Goal: Check status: Check status

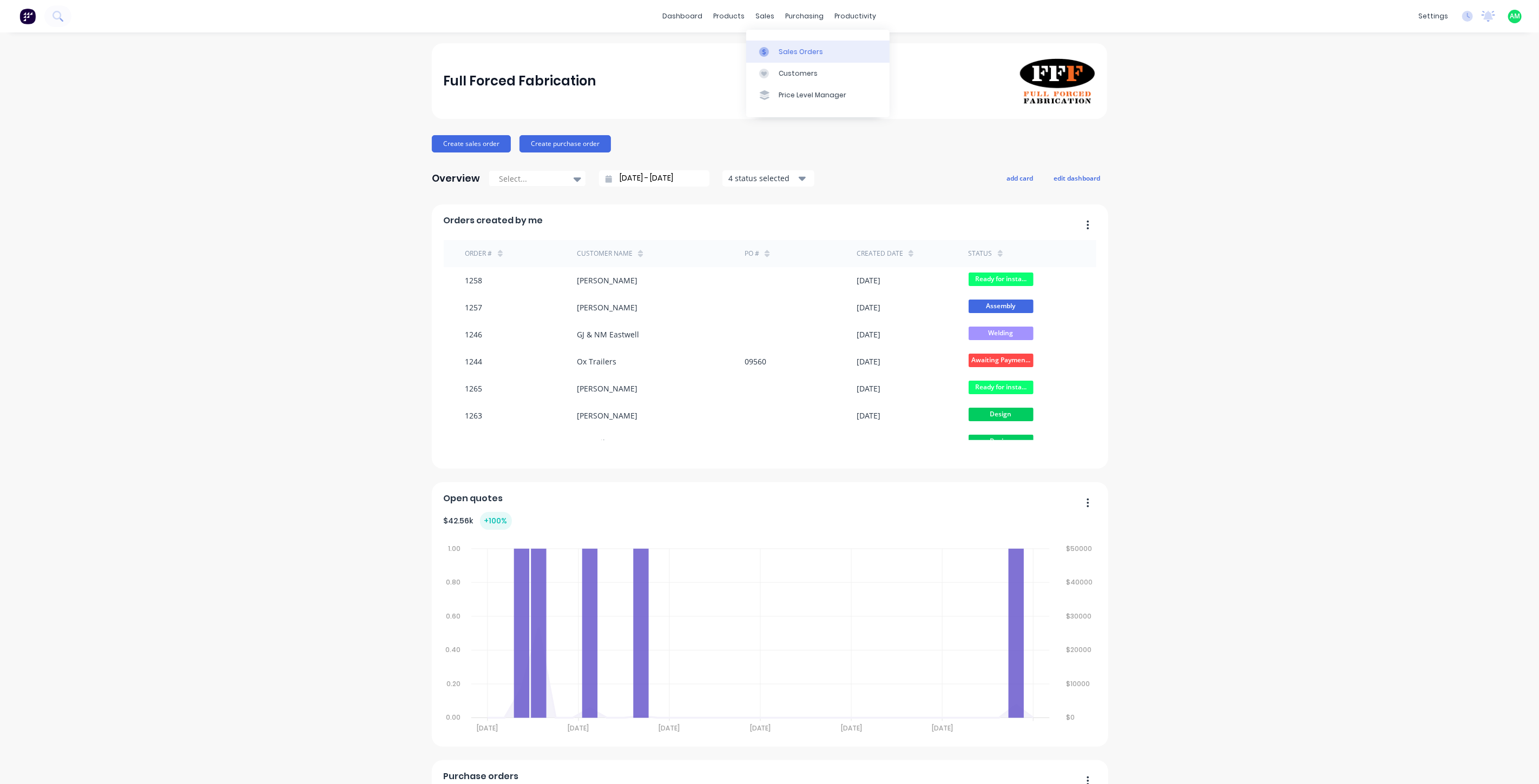
click at [790, 54] on div "Sales Orders" at bounding box center [801, 52] width 44 height 10
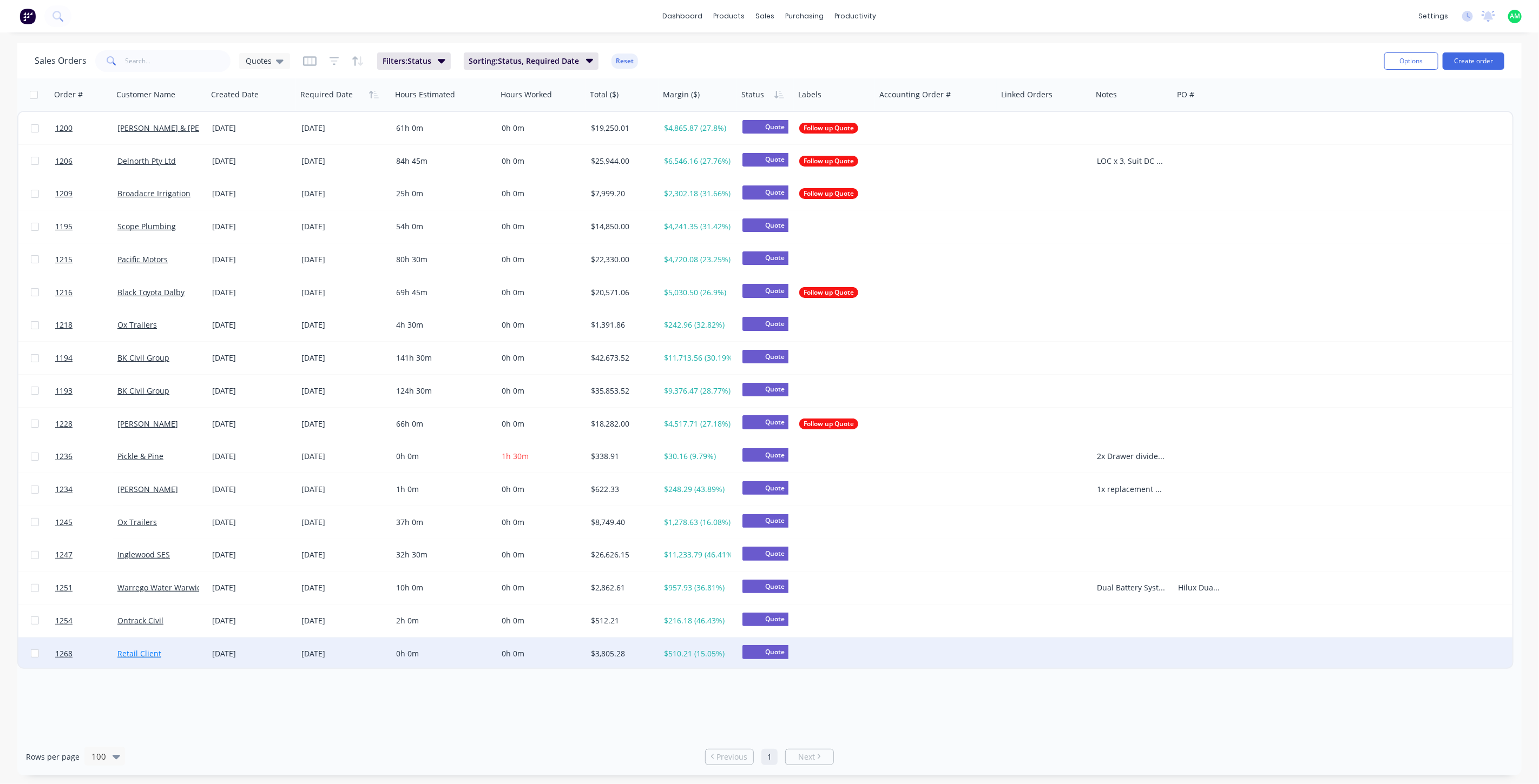
click at [133, 651] on link "Retail Client" at bounding box center [139, 653] width 44 height 10
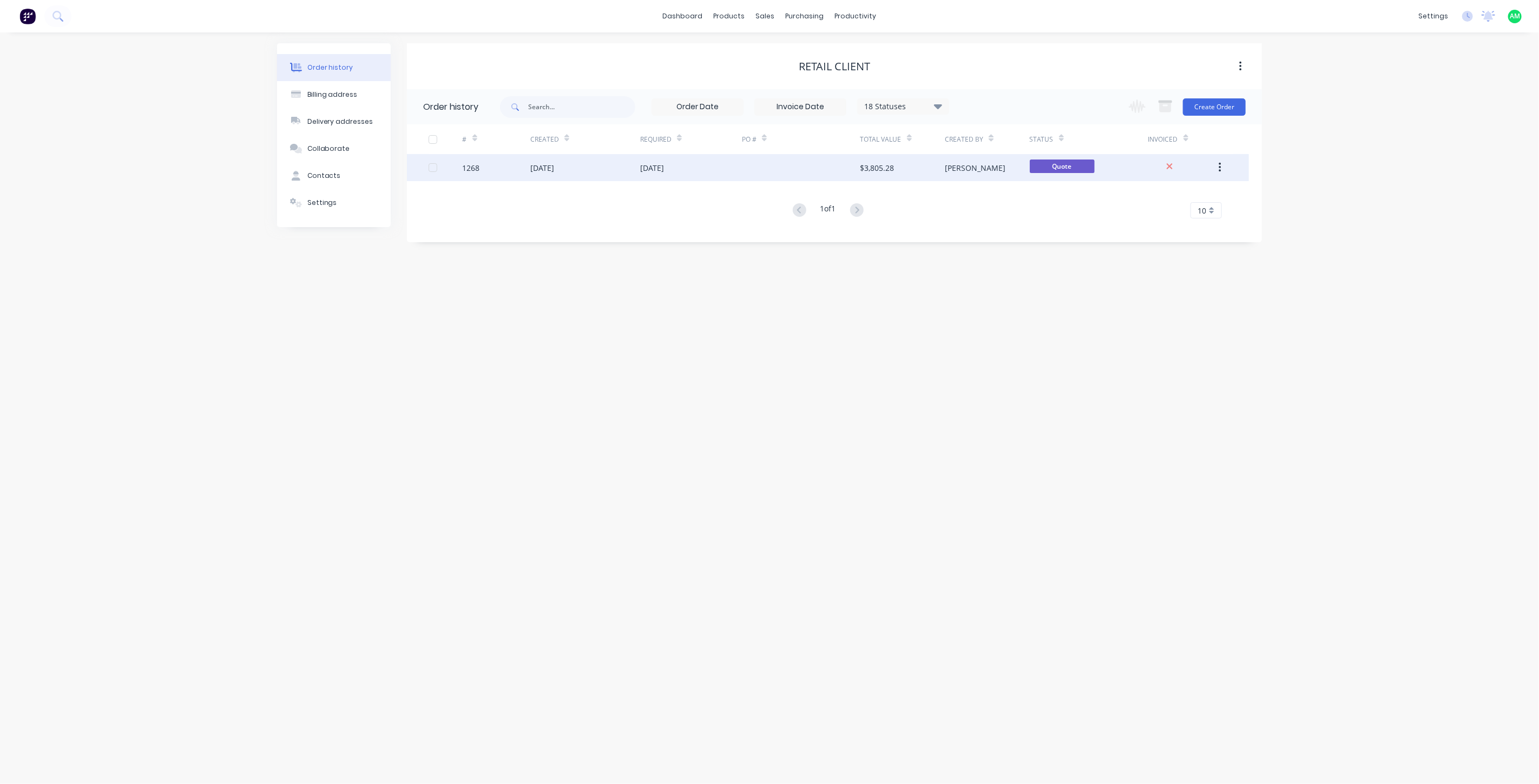
click at [584, 171] on div "[DATE]" at bounding box center [585, 167] width 110 height 27
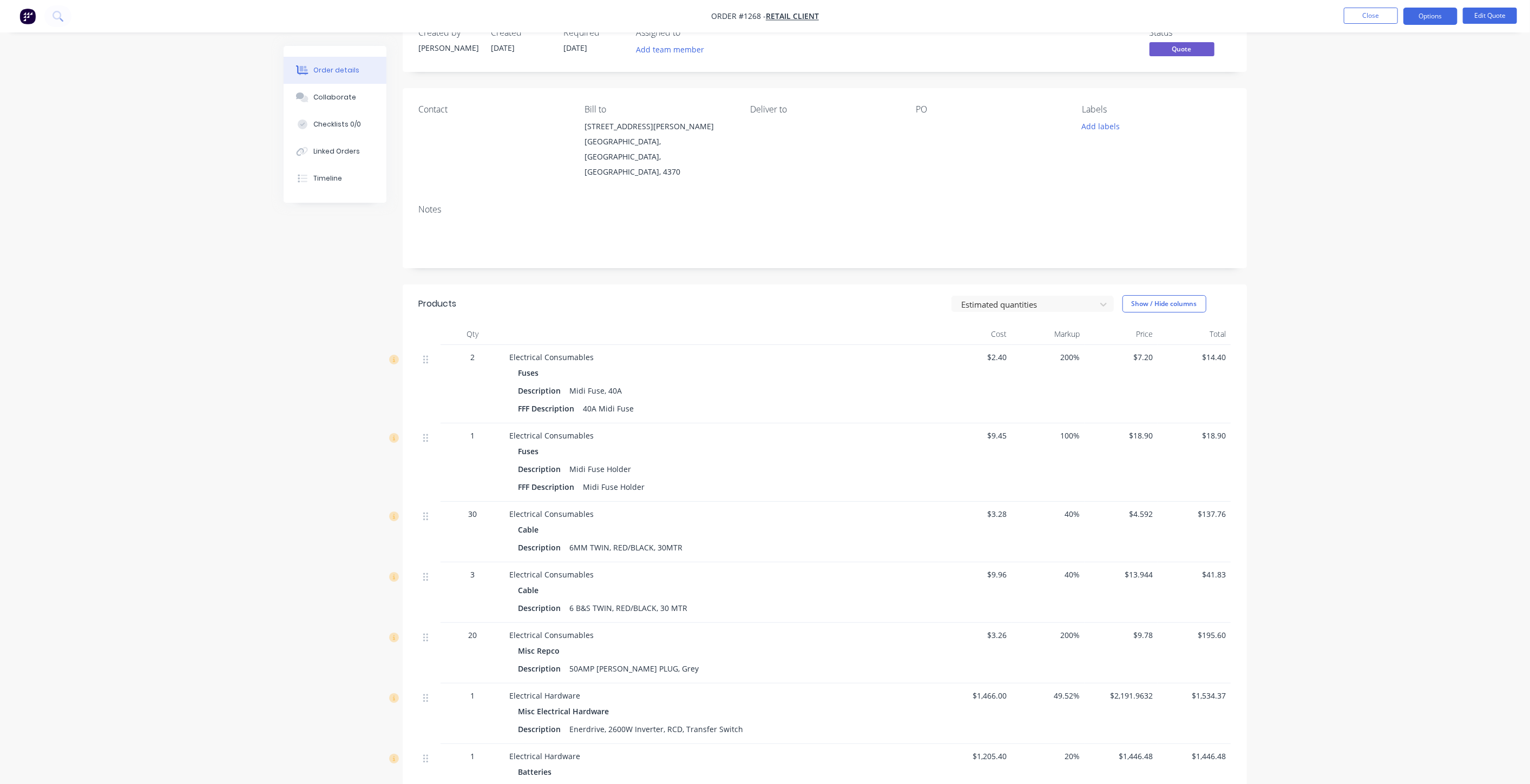
scroll to position [200, 0]
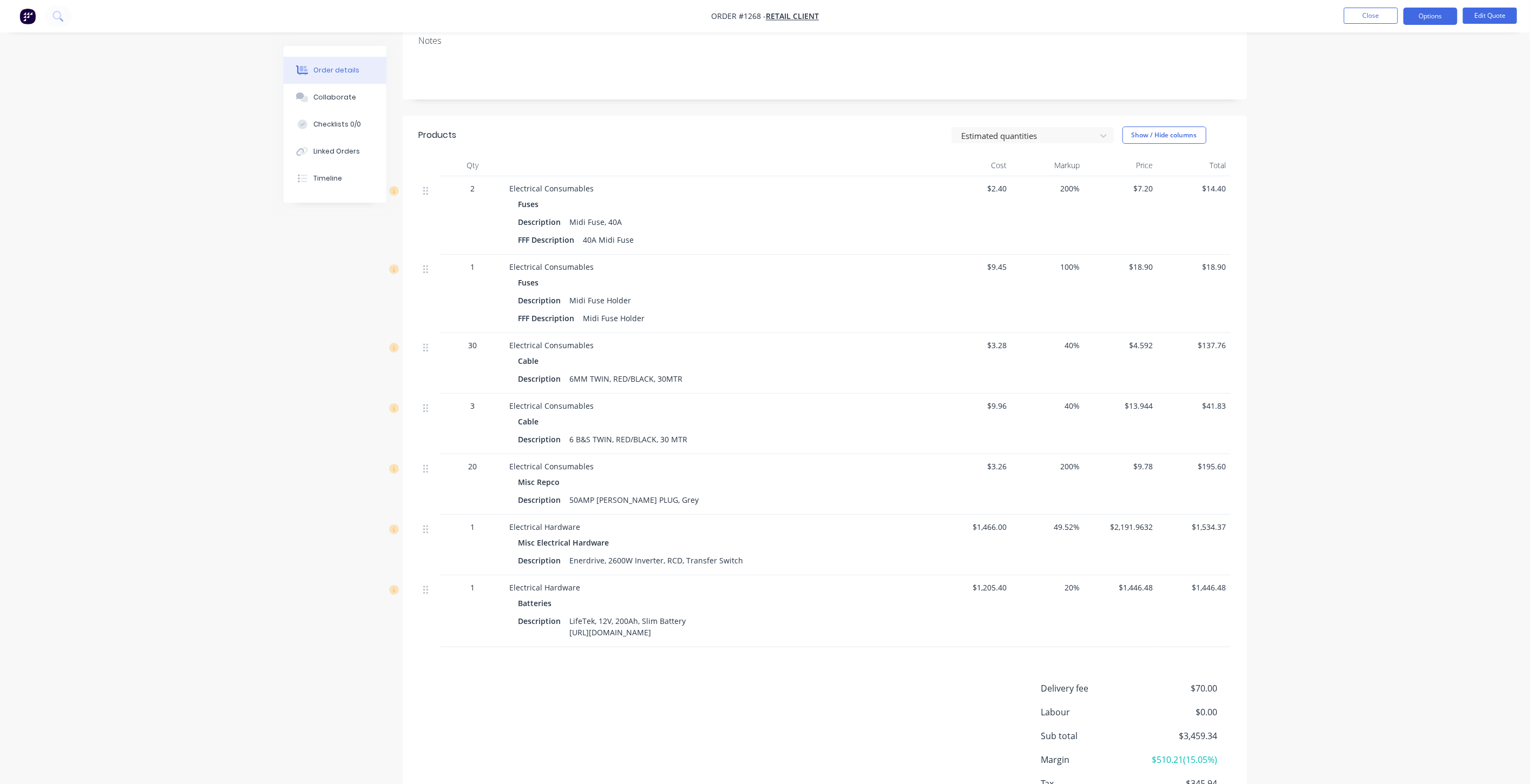
drag, startPoint x: 715, startPoint y: 605, endPoint x: 571, endPoint y: 606, distance: 144.0
click at [571, 613] on div "LifeTek, 12V, 200Ah, Slim Battery [URL][DOMAIN_NAME]" at bounding box center [628, 626] width 125 height 27
copy div "[URL][DOMAIN_NAME]"
click at [1364, 21] on button "Close" at bounding box center [1370, 16] width 54 height 16
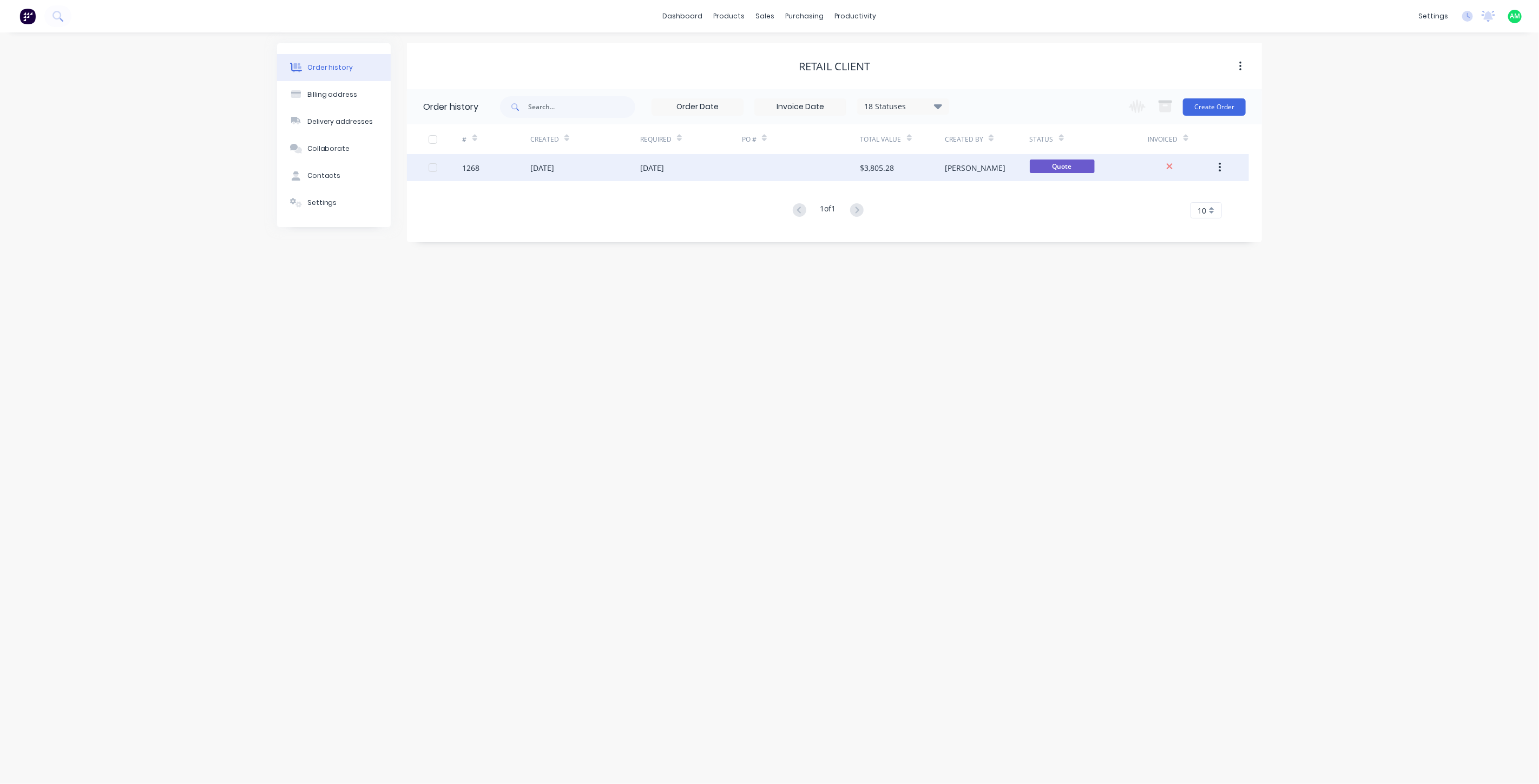
click at [539, 170] on div "[DATE]" at bounding box center [542, 168] width 24 height 11
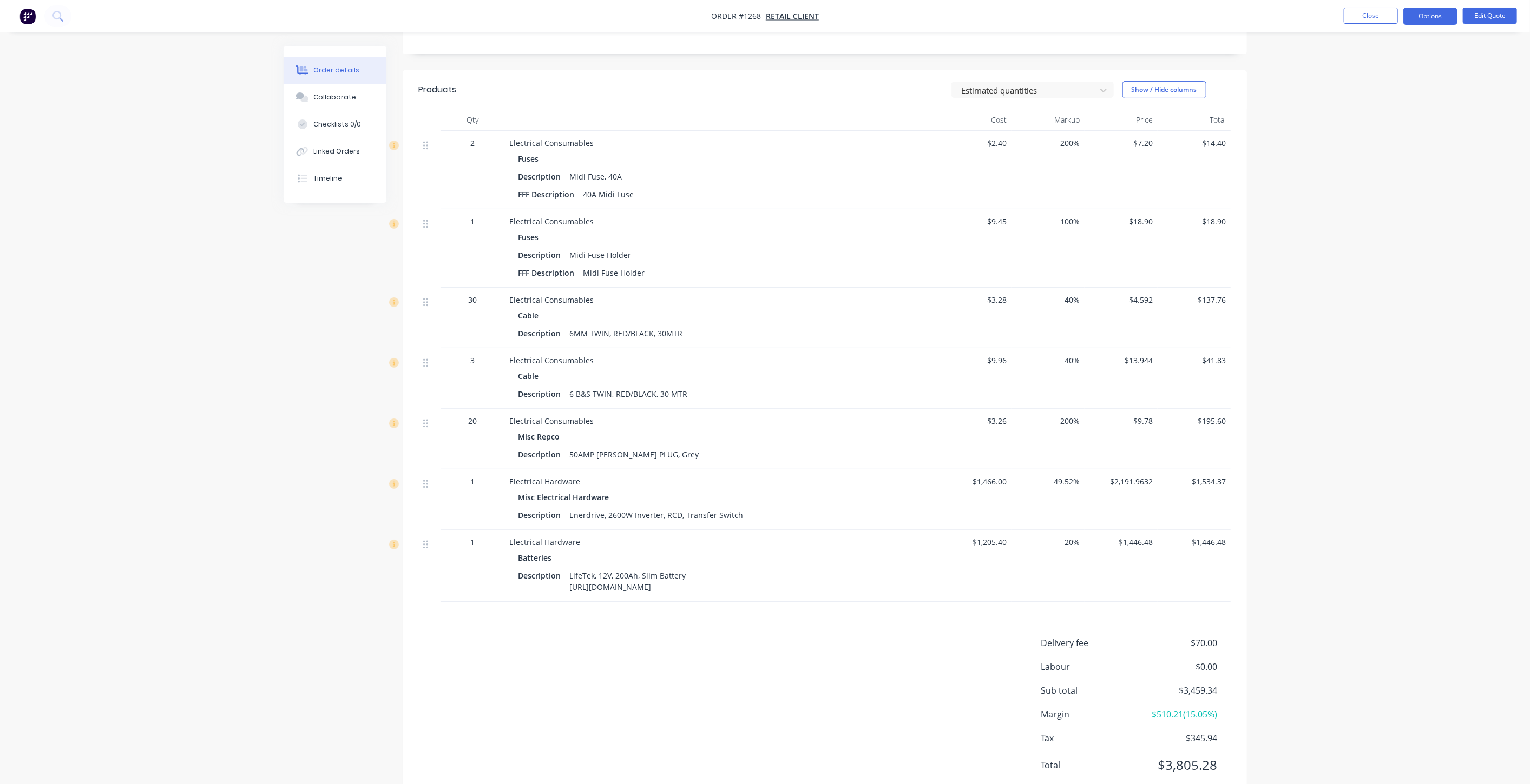
scroll to position [252, 0]
